Goal: Navigation & Orientation: Understand site structure

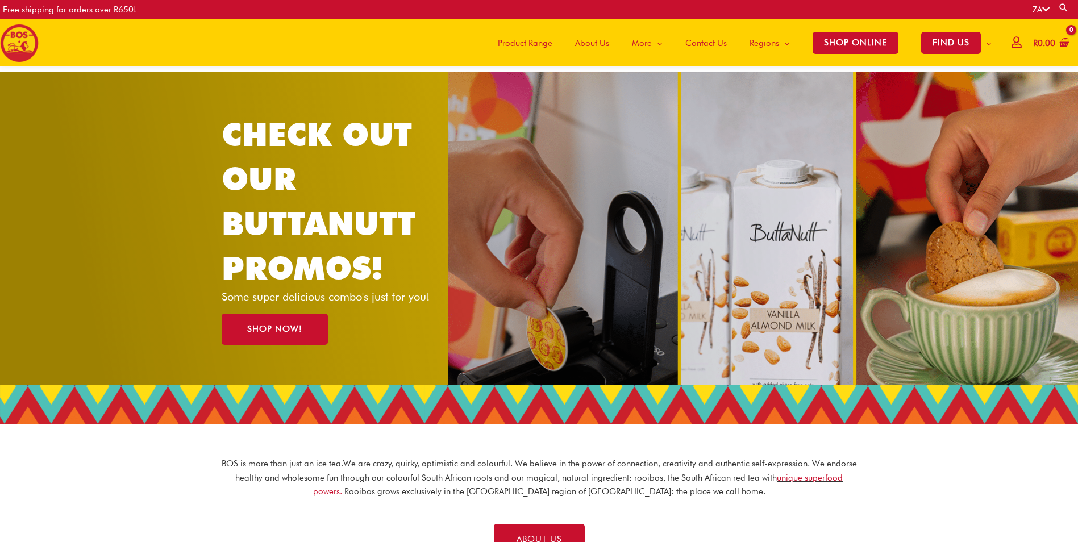
scroll to position [278, 0]
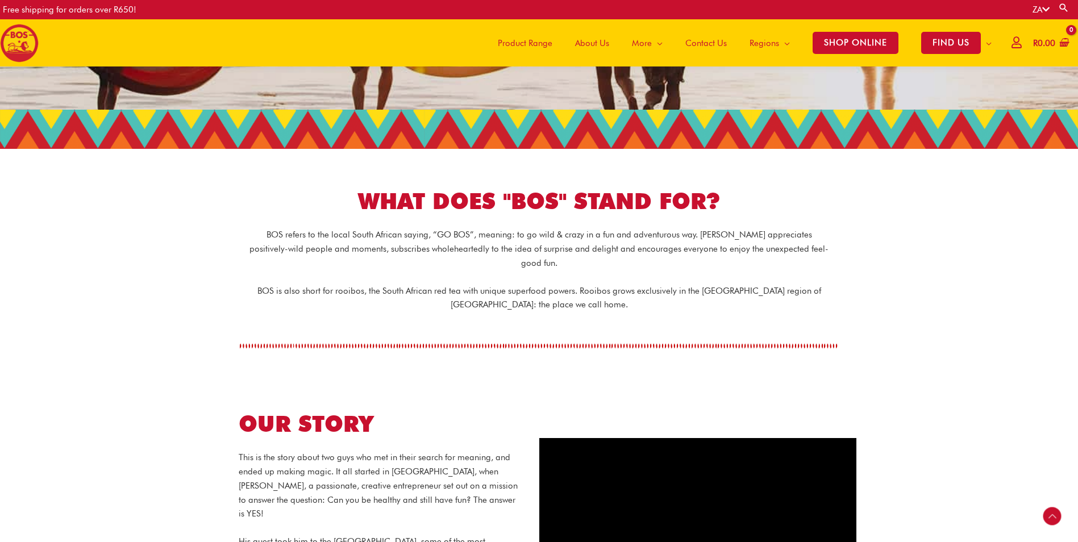
scroll to position [179, 0]
